Goal: Information Seeking & Learning: Find specific page/section

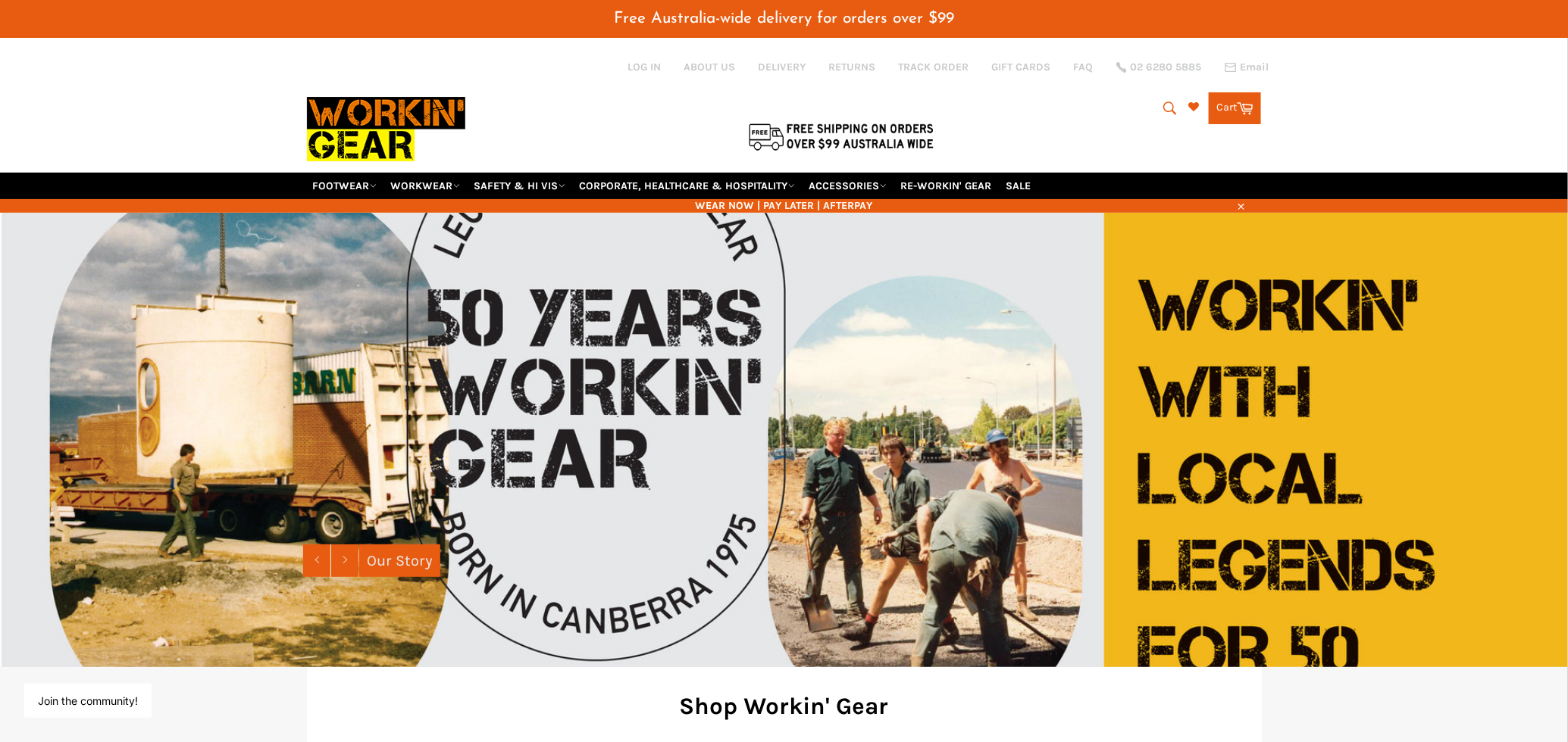
click at [1154, 104] on button "Search" at bounding box center [1169, 108] width 34 height 32
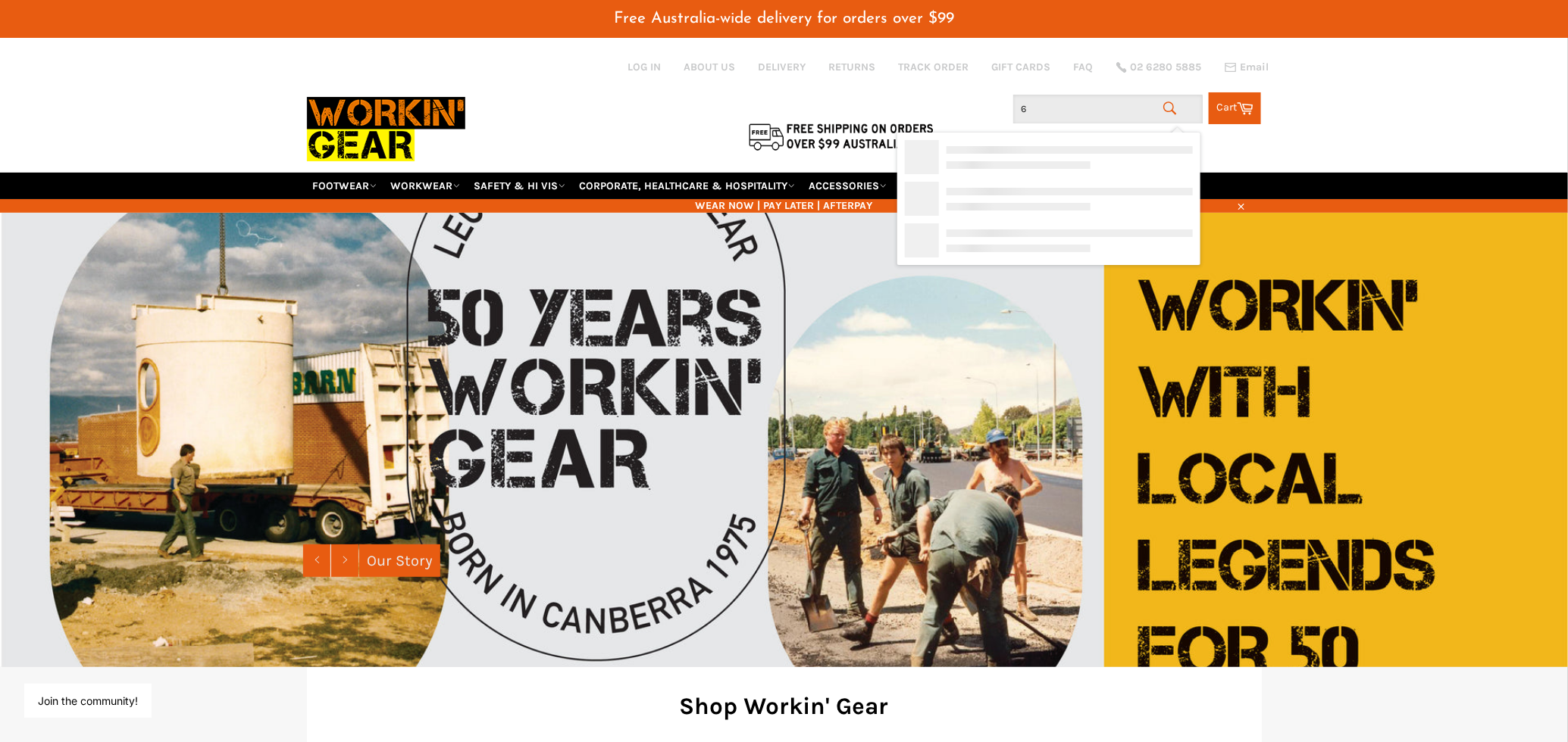
type input "6e"
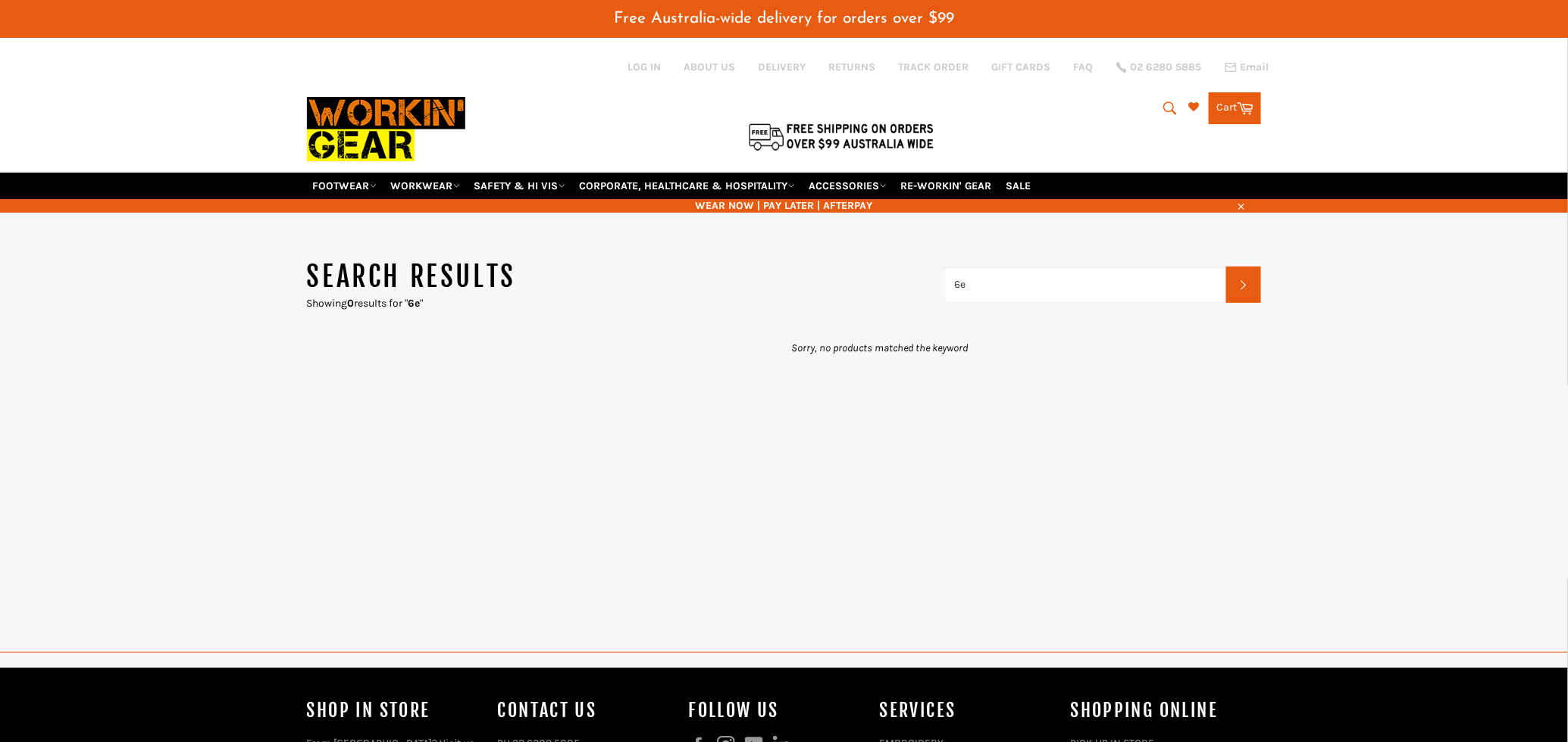
click at [984, 287] on input "6e" at bounding box center [1085, 285] width 283 height 36
type input "6"
type input "epp"
drag, startPoint x: 989, startPoint y: 289, endPoint x: 893, endPoint y: 269, distance: 98.1
click at [893, 269] on header "Search results Showing 0 results for " epp " epp Search" at bounding box center [784, 284] width 955 height 52
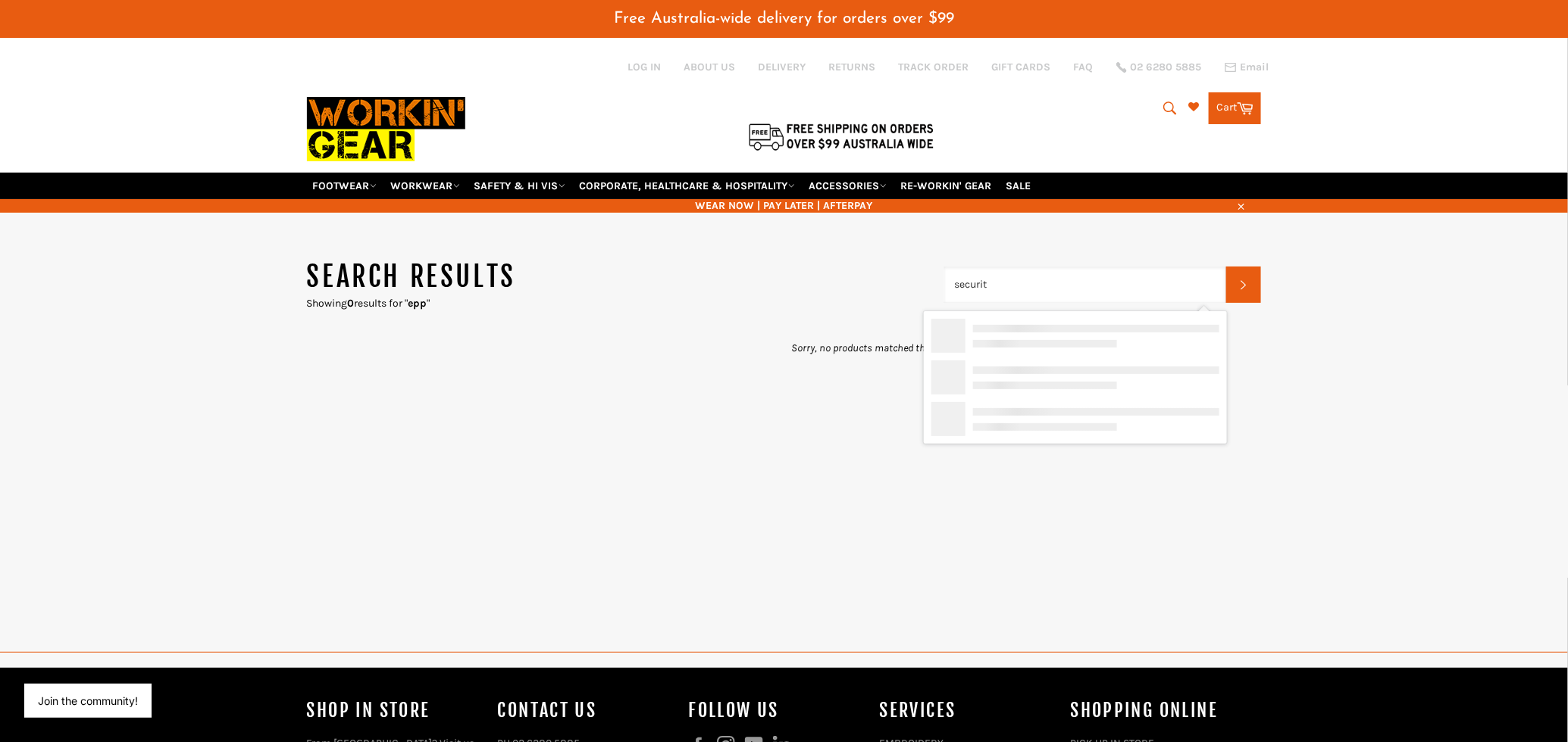
type input "security"
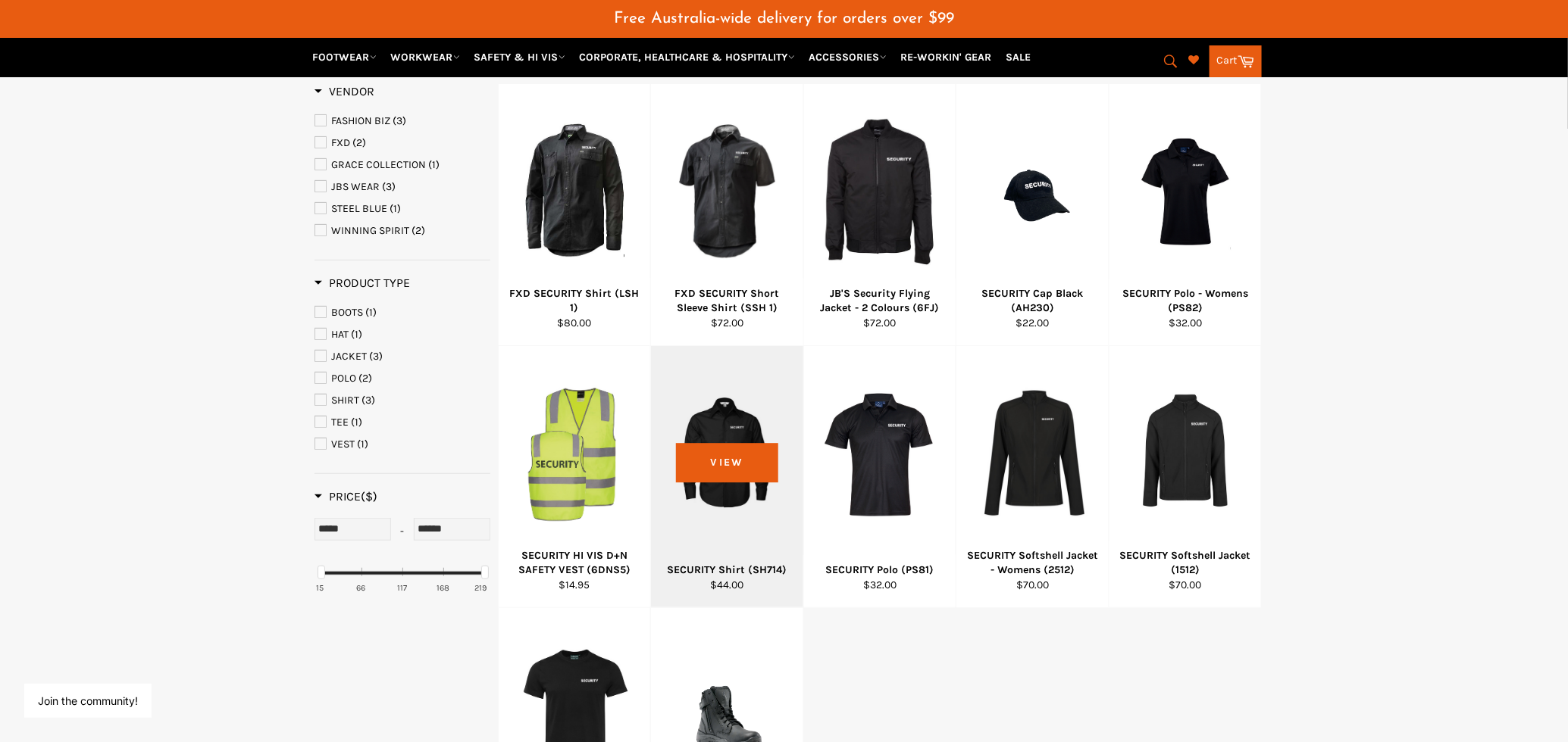
scroll to position [252, 0]
